Goal: Subscribe to service/newsletter

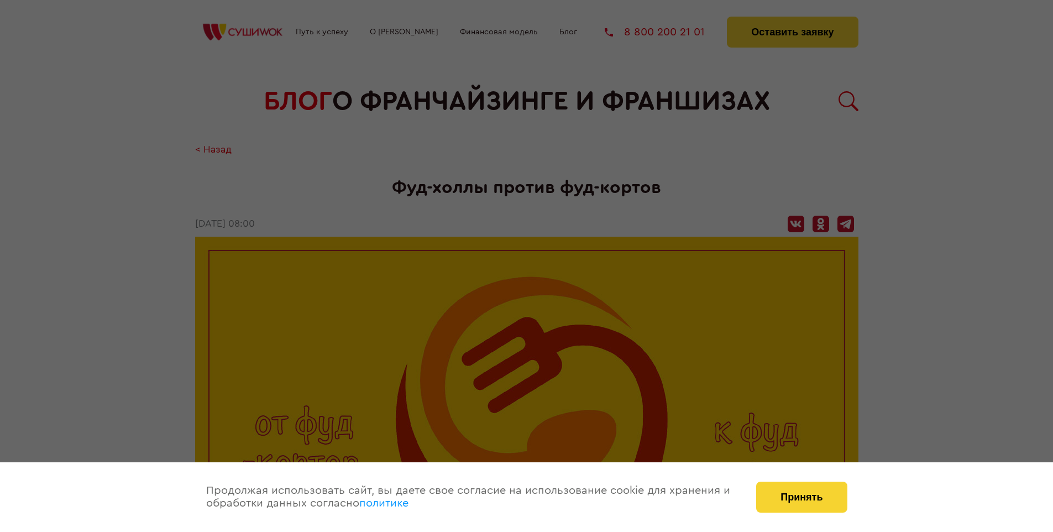
scroll to position [1421, 0]
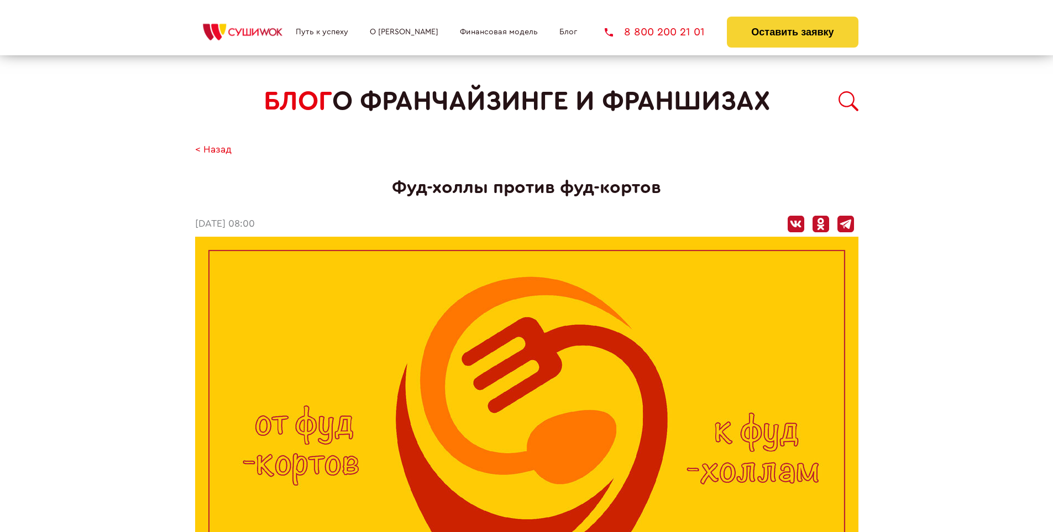
scroll to position [1421, 0]
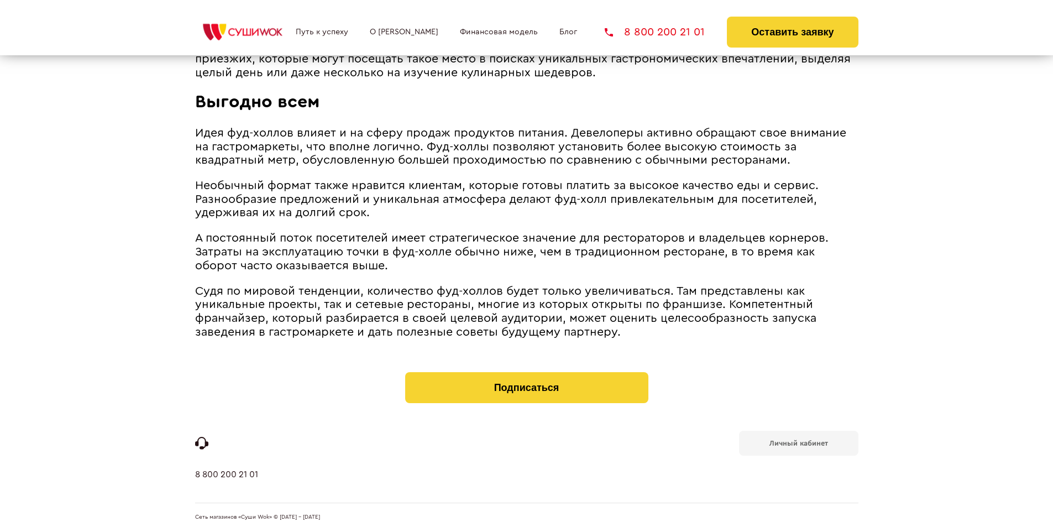
click at [798, 442] on b "Личный кабинет" at bounding box center [799, 443] width 59 height 7
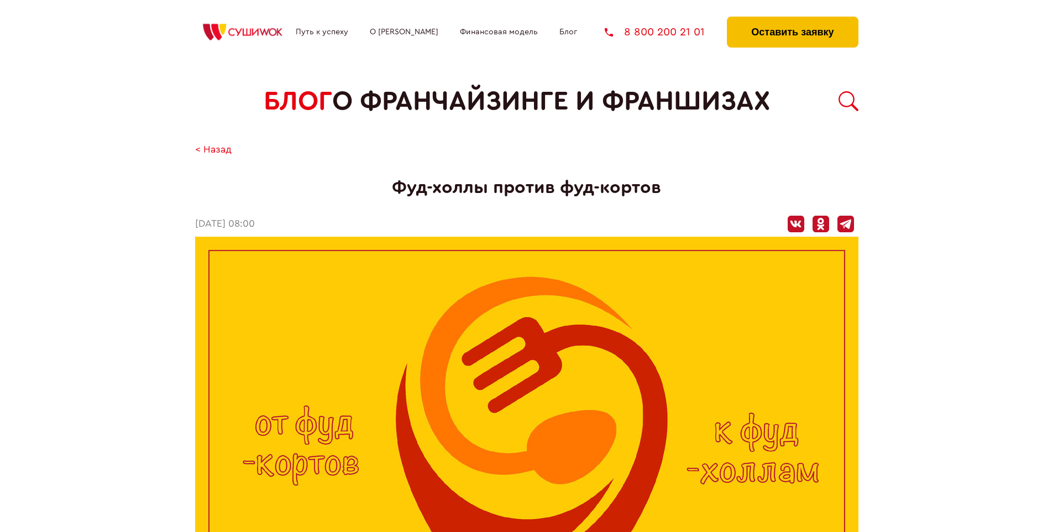
click at [792, 19] on button "Оставить заявку" at bounding box center [792, 32] width 131 height 31
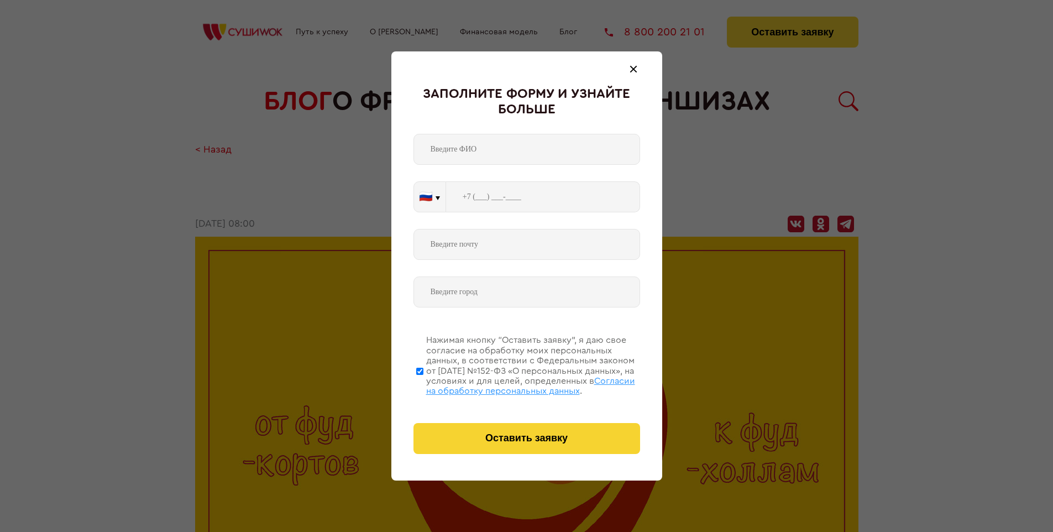
click at [513, 384] on span "Согласии на обработку персональных данных" at bounding box center [530, 385] width 209 height 19
click at [423, 384] on input "Нажимая кнопку “Оставить заявку”, я даю свое согласие на обработку моих персона…" at bounding box center [419, 371] width 7 height 88
checkbox input "false"
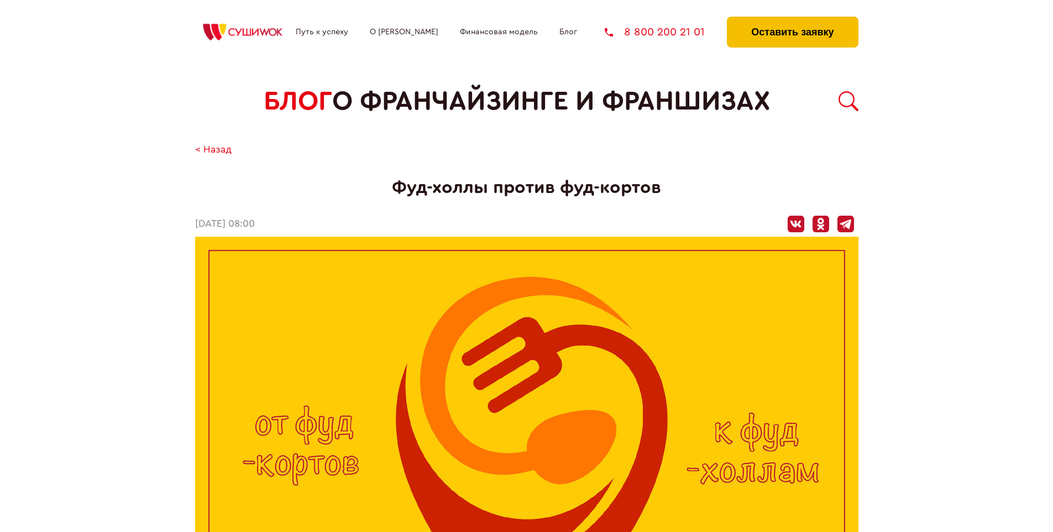
click at [792, 19] on button "Оставить заявку" at bounding box center [792, 32] width 131 height 31
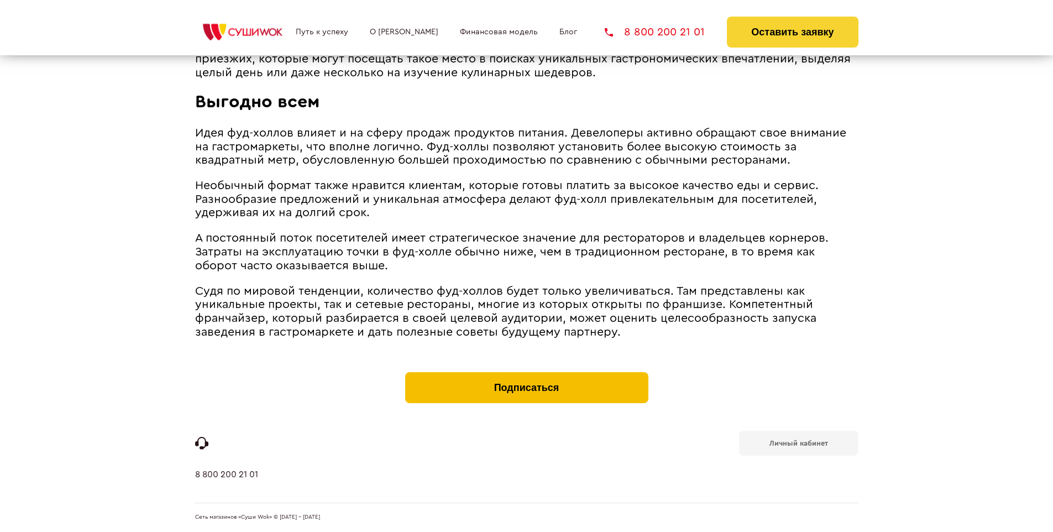
click at [526, 375] on button "Подписаться" at bounding box center [526, 387] width 243 height 31
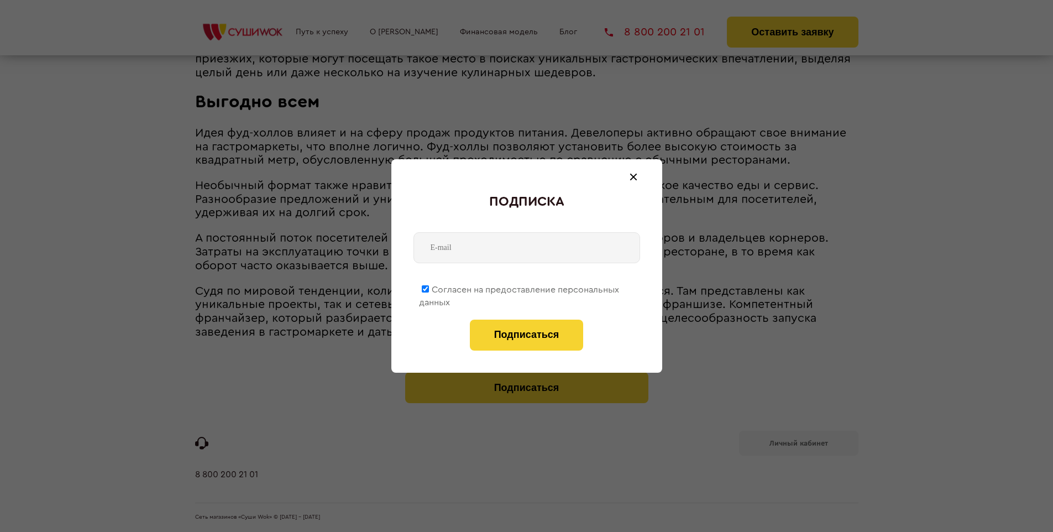
click at [520, 287] on span "Согласен на предоставление персональных данных" at bounding box center [519, 296] width 200 height 22
click at [429, 287] on input "Согласен на предоставление персональных данных" at bounding box center [425, 288] width 7 height 7
checkbox input "false"
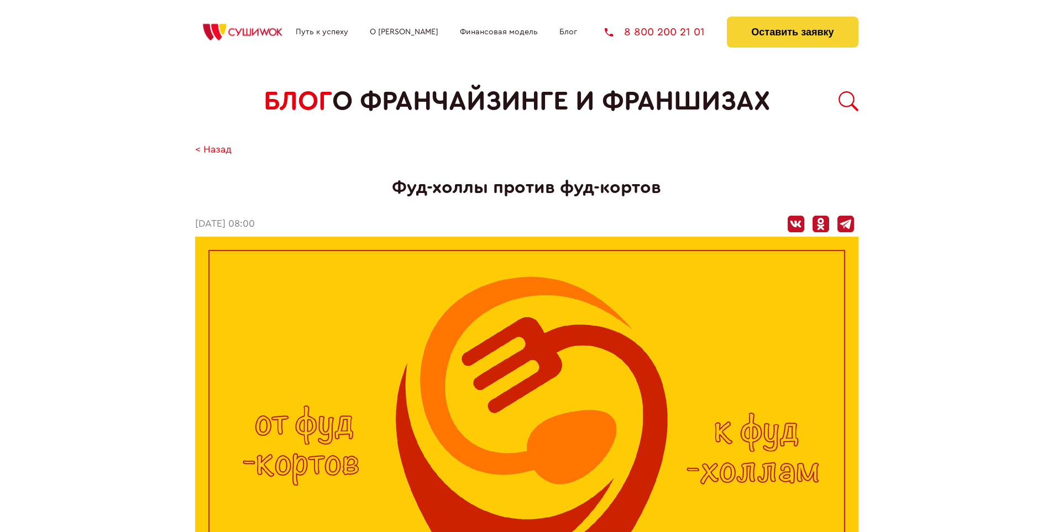
scroll to position [1421, 0]
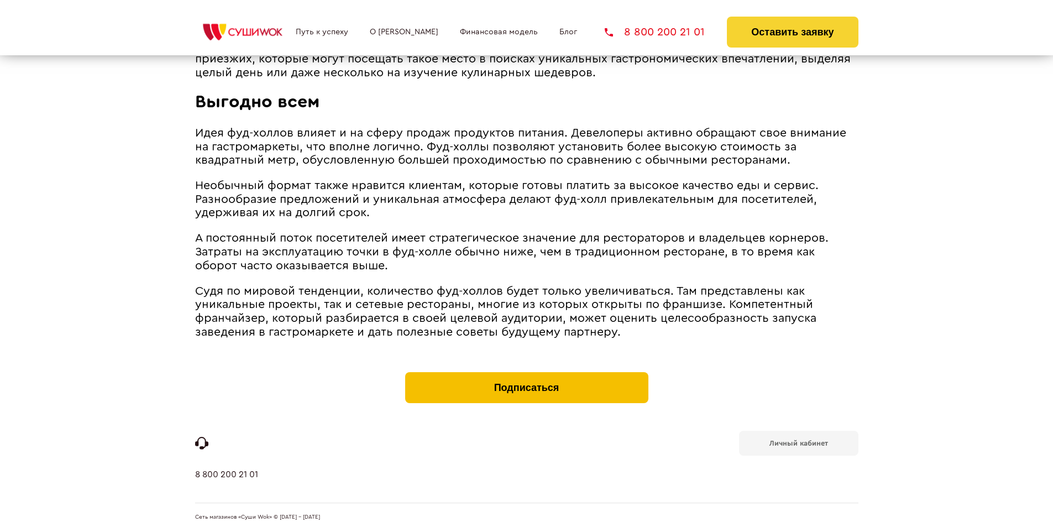
click at [526, 375] on button "Подписаться" at bounding box center [526, 387] width 243 height 31
